Goal: Task Accomplishment & Management: Complete application form

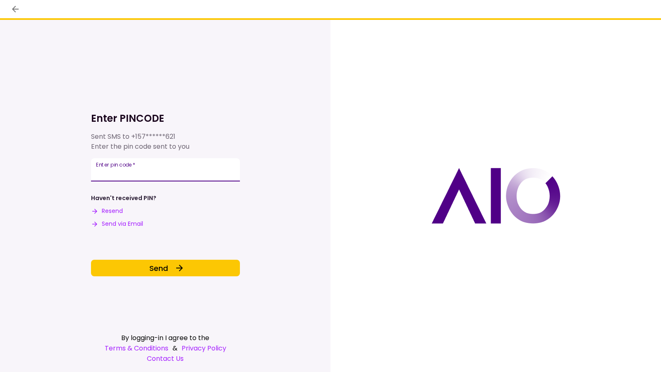
type input "******"
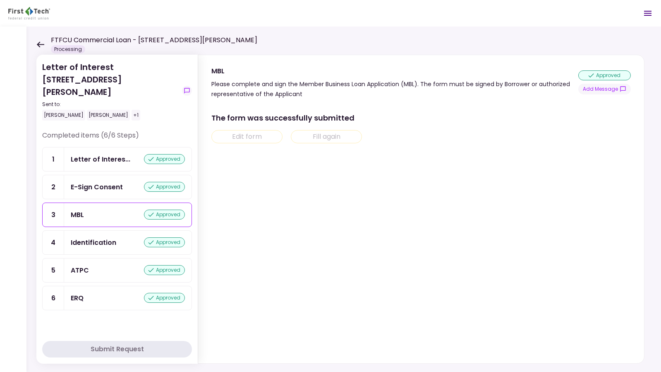
click at [41, 43] on icon at bounding box center [40, 44] width 8 height 6
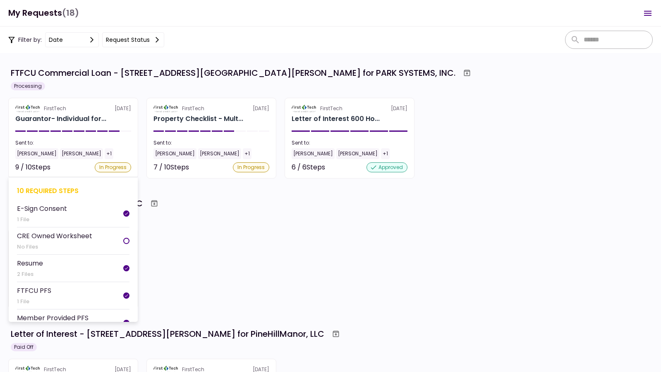
click at [109, 139] on div "Sent to:" at bounding box center [73, 142] width 116 height 7
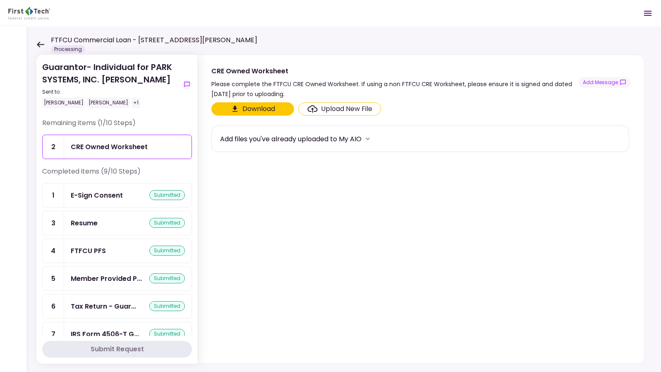
click at [41, 48] on div "FTFCU Commercial Loan - 600 Holly Drive Albany Processing" at bounding box center [146, 44] width 221 height 18
click at [41, 46] on icon at bounding box center [40, 44] width 8 height 6
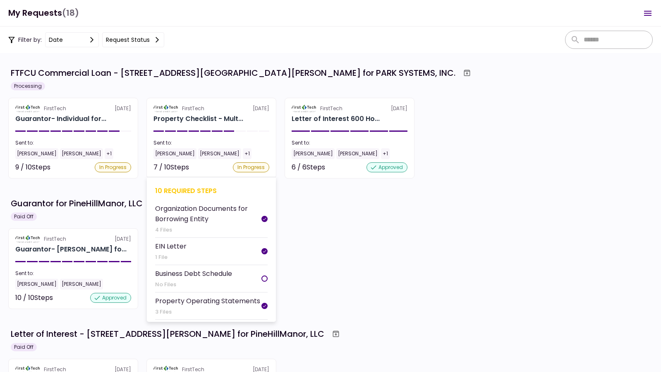
click at [247, 141] on div "Sent to:" at bounding box center [212, 142] width 116 height 7
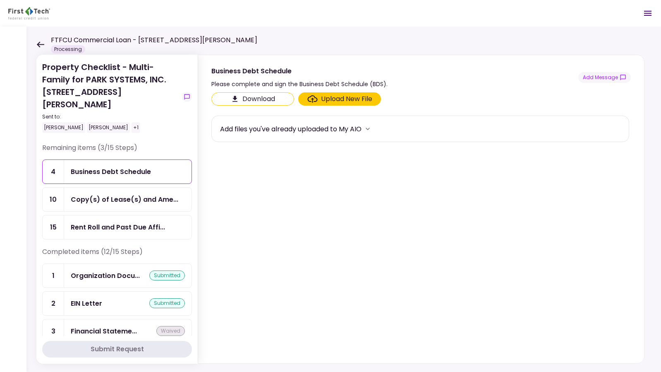
click at [108, 192] on div "Copy(s) of Lease(s) and Ame..." at bounding box center [127, 199] width 127 height 24
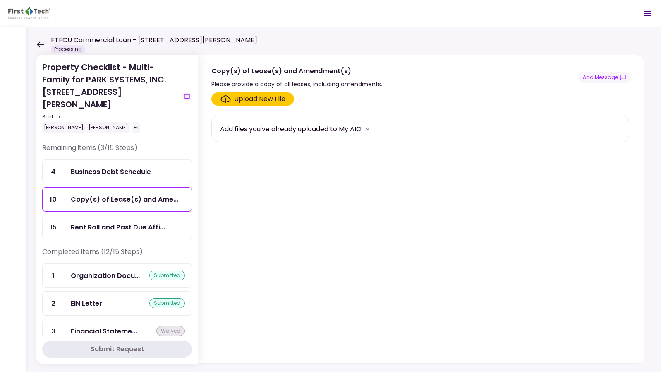
click at [255, 103] on div "Upload New File" at bounding box center [259, 99] width 51 height 10
click at [0, 0] on input "Upload New File" at bounding box center [0, 0] width 0 height 0
click at [272, 102] on div "Upload New File" at bounding box center [259, 99] width 51 height 10
click at [0, 0] on input "Upload New File" at bounding box center [0, 0] width 0 height 0
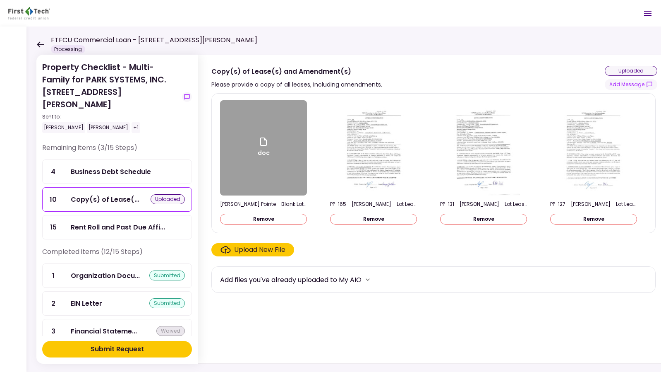
click at [122, 348] on div "Submit Request" at bounding box center [117, 349] width 53 height 10
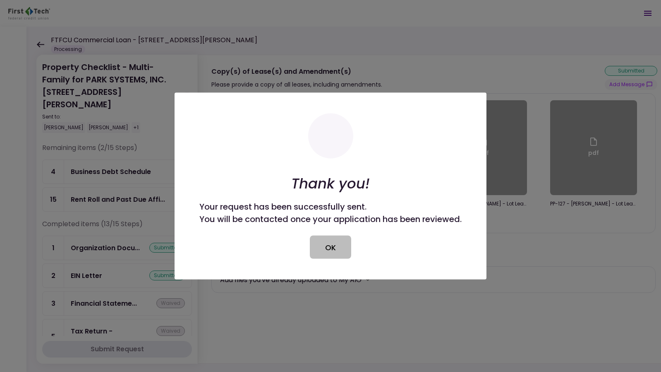
click at [335, 248] on button "OK" at bounding box center [330, 246] width 41 height 23
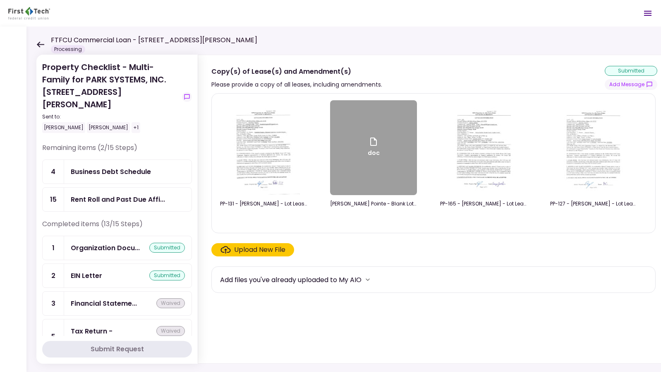
click at [43, 43] on icon at bounding box center [40, 44] width 8 height 6
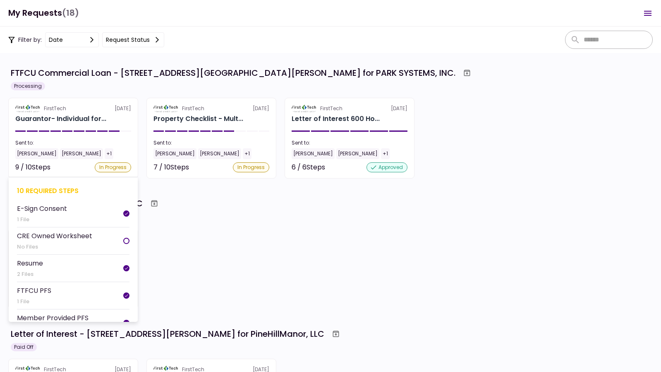
click at [115, 142] on div "Sent to:" at bounding box center [73, 142] width 116 height 7
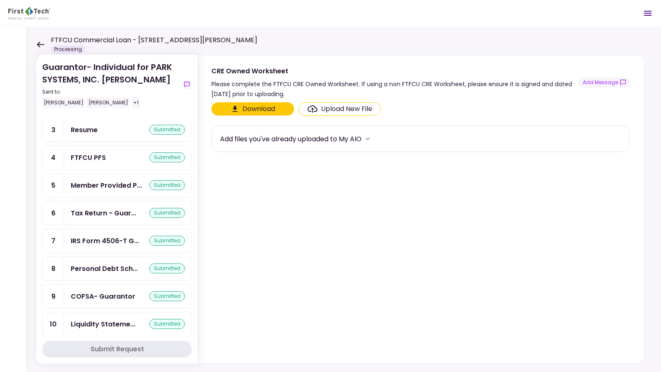
scroll to position [94, 0]
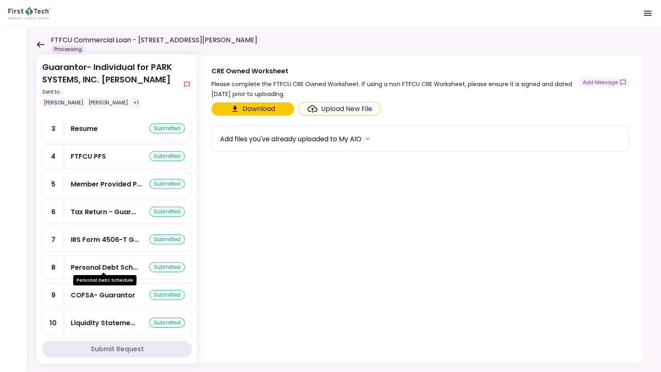
click at [98, 263] on div "Personal Debt Sch..." at bounding box center [104, 267] width 67 height 10
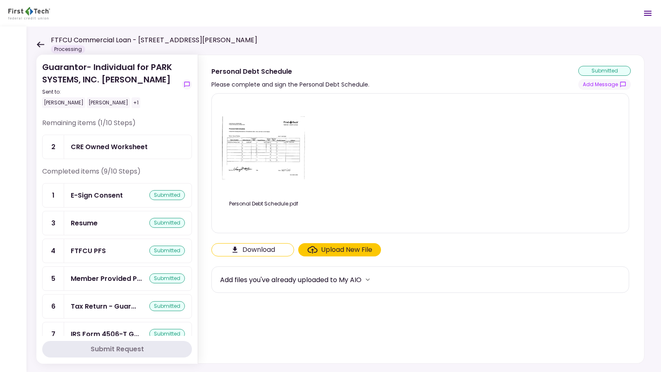
click at [40, 44] on icon at bounding box center [40, 44] width 7 height 6
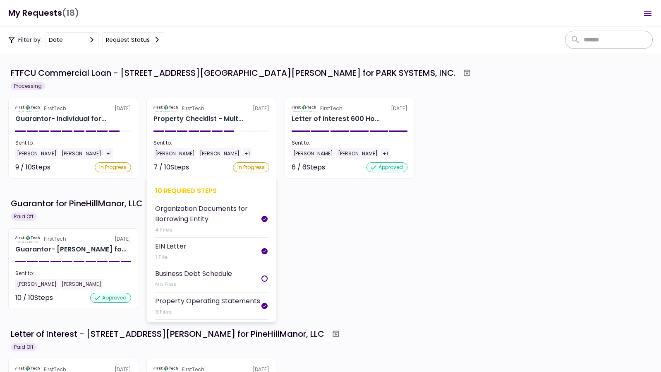
click at [254, 146] on div "Sent to:" at bounding box center [212, 142] width 116 height 7
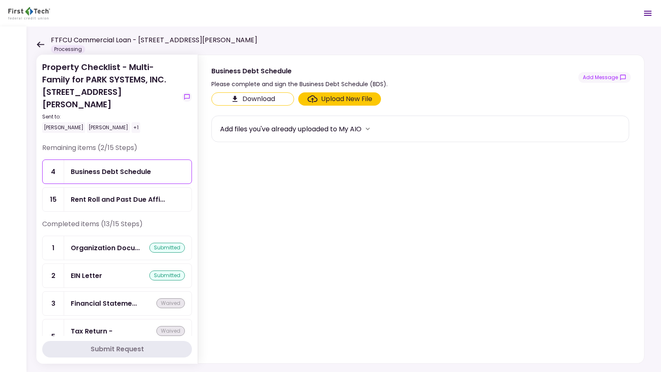
click at [39, 45] on icon at bounding box center [40, 44] width 8 height 6
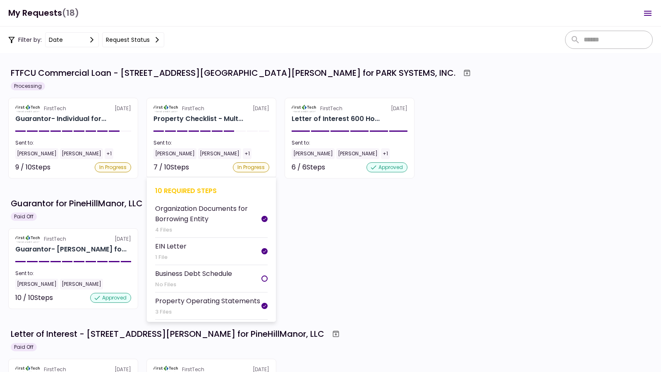
click at [255, 144] on div "Sent to:" at bounding box center [212, 142] width 116 height 7
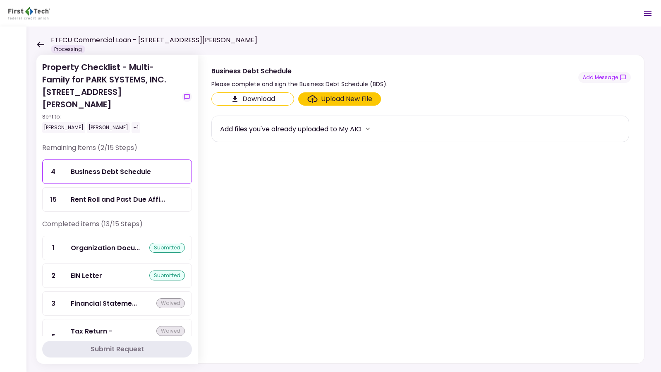
click at [40, 43] on icon at bounding box center [40, 44] width 8 height 6
